Goal: Task Accomplishment & Management: Manage account settings

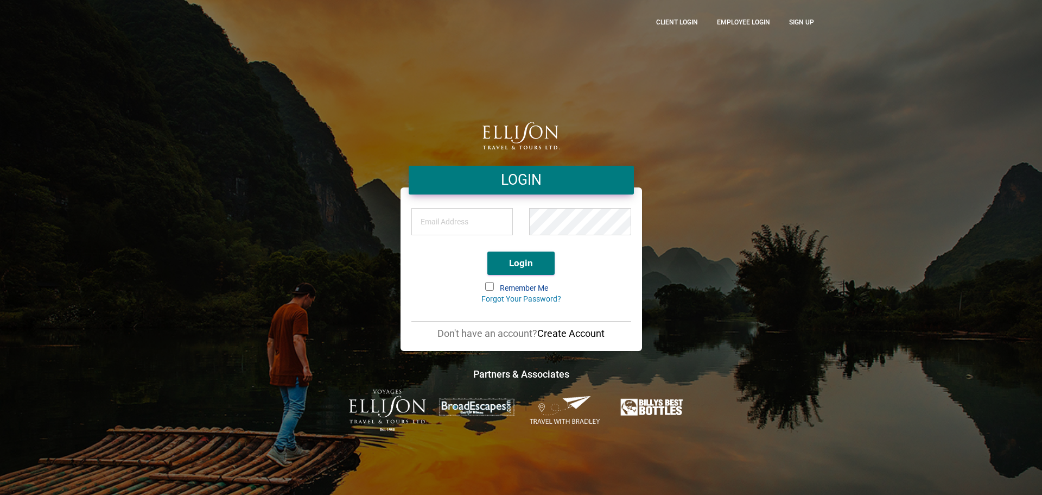
click at [396, 350] on div "LOGIN Login Remember Me Forgot Your Password? Don't have an account? Create Acc…" at bounding box center [521, 244] width 258 height 245
click at [451, 217] on input "email" at bounding box center [462, 221] width 102 height 27
type input "[EMAIL_ADDRESS][DOMAIN_NAME]"
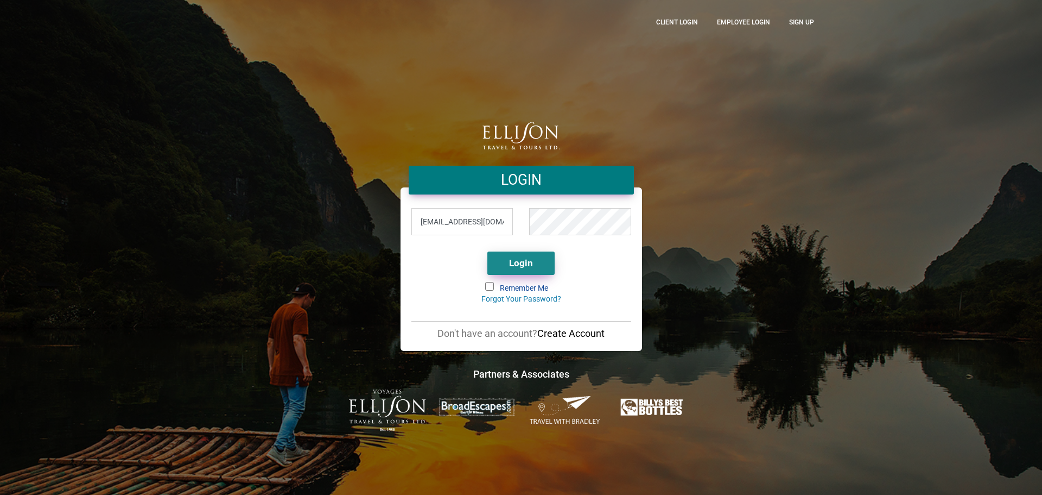
click at [530, 263] on button "Login" at bounding box center [520, 262] width 67 height 23
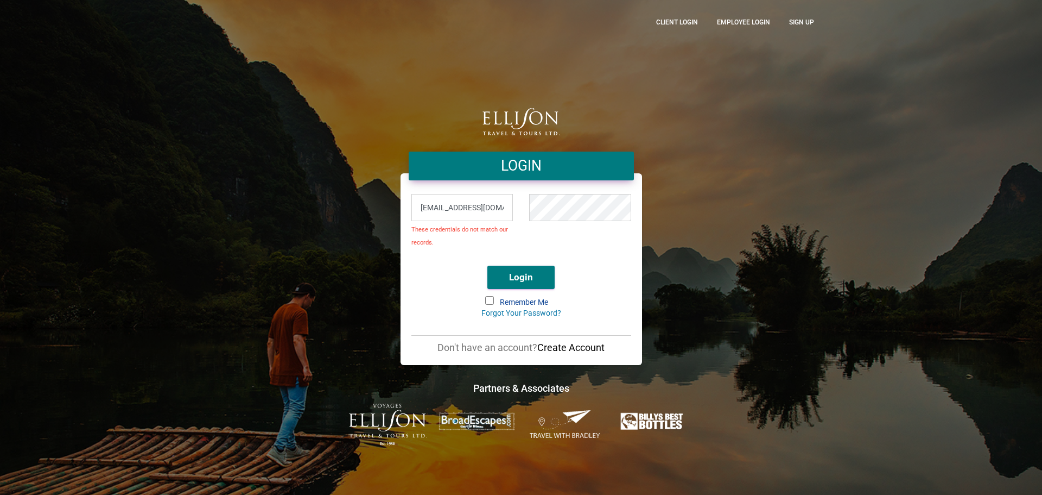
click at [440, 261] on div "Login" at bounding box center [522, 274] width 204 height 34
click at [524, 313] on link "Forgot Your Password?" at bounding box center [521, 312] width 80 height 9
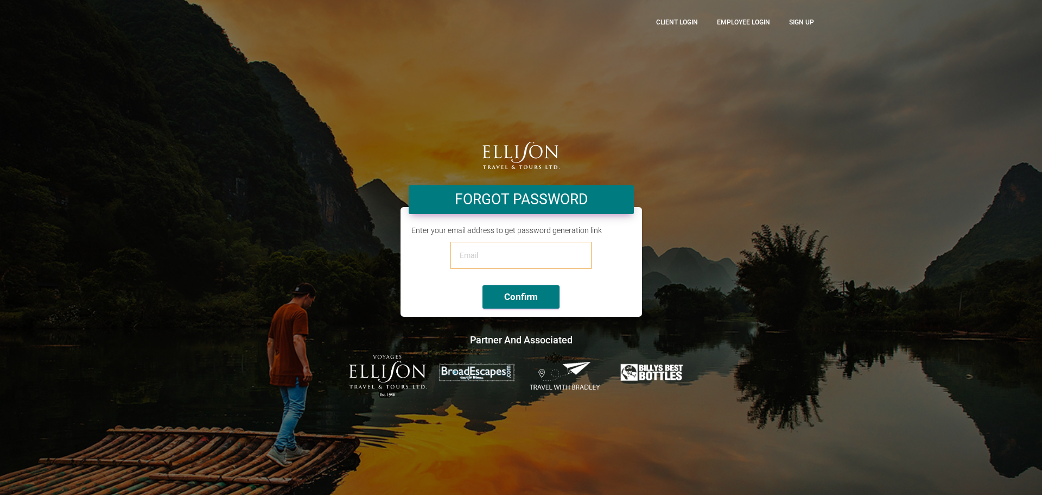
click at [470, 254] on input "email" at bounding box center [521, 255] width 141 height 27
type input "[EMAIL_ADDRESS][DOMAIN_NAME]"
click at [517, 297] on button "Confirm" at bounding box center [521, 296] width 77 height 23
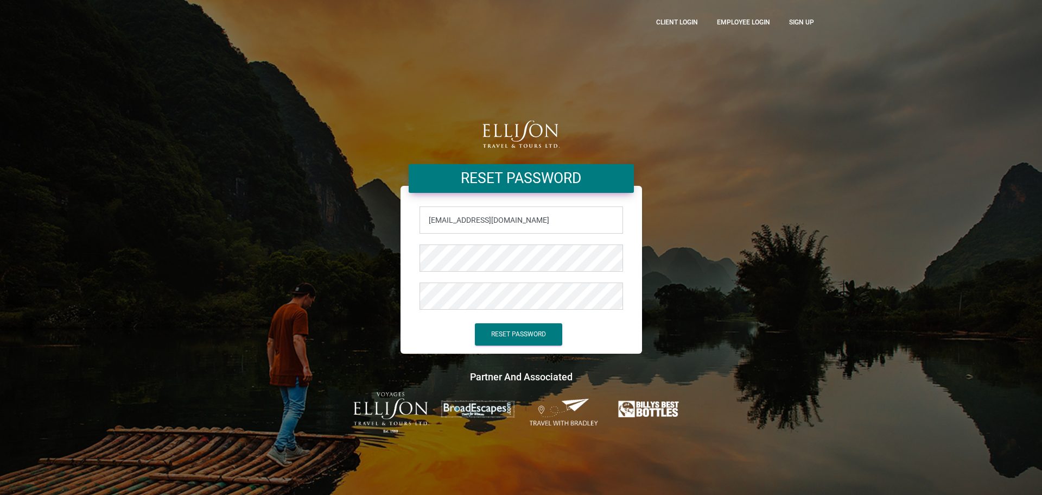
click at [857, 377] on div "Reset Password bonnieh@ellisontravel.com Reset Password" at bounding box center [521, 247] width 1042 height 495
click at [515, 334] on button "Reset Password" at bounding box center [518, 334] width 87 height 22
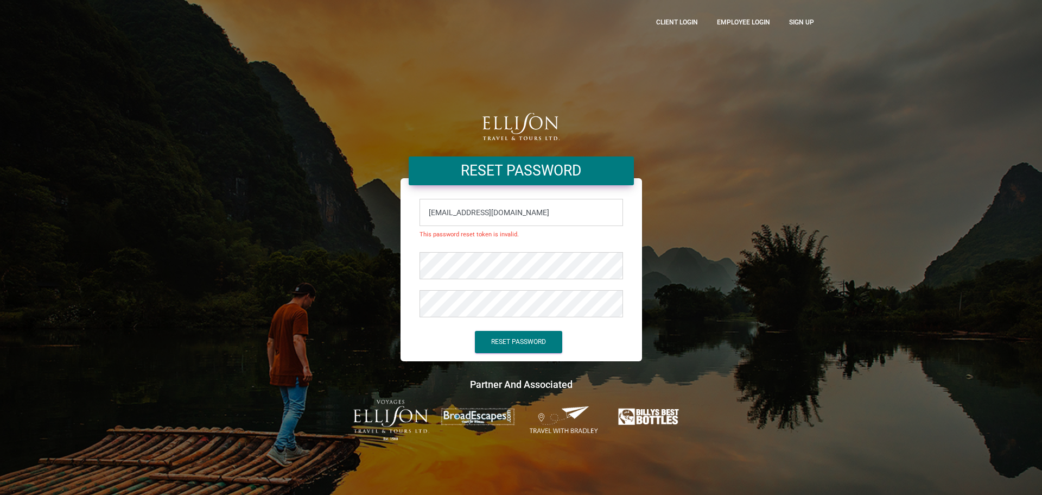
click at [455, 347] on div "Reset Password" at bounding box center [521, 343] width 220 height 36
click at [517, 341] on button "Reset Password" at bounding box center [518, 342] width 87 height 22
click at [742, 22] on link "Employee Login" at bounding box center [743, 22] width 69 height 28
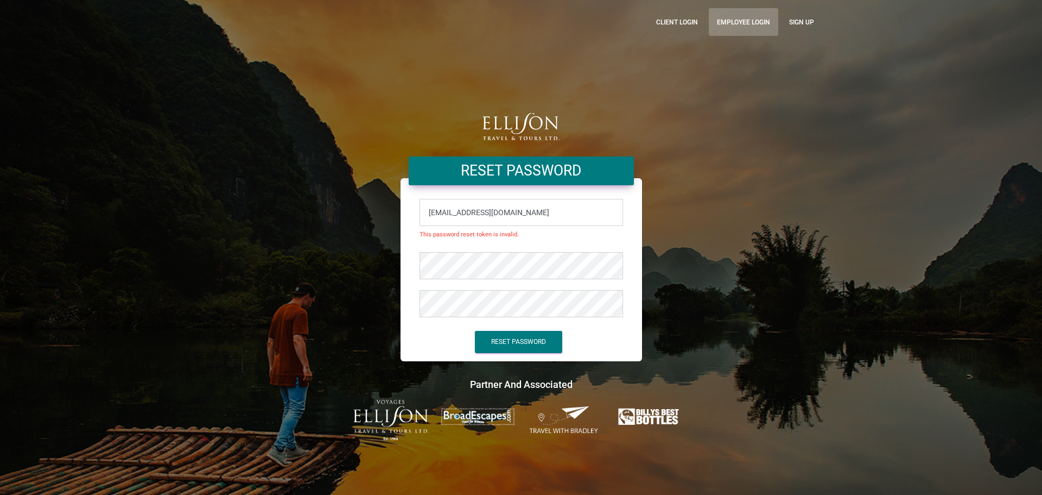
click at [742, 22] on link "Employee Login" at bounding box center [743, 22] width 69 height 28
